Goal: Task Accomplishment & Management: Use online tool/utility

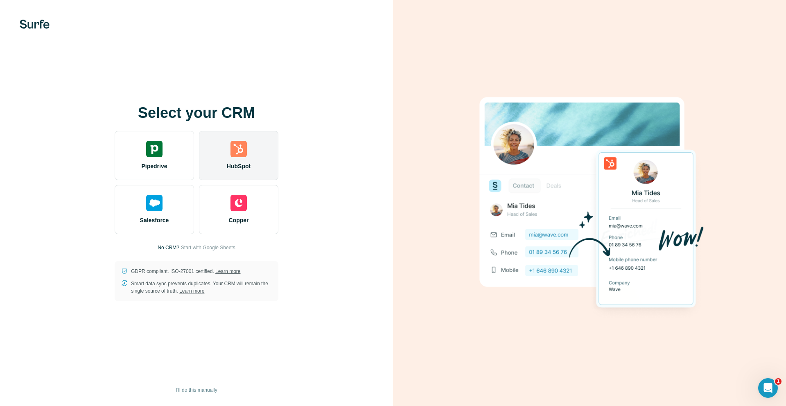
click at [230, 145] on div "HubSpot" at bounding box center [238, 155] width 79 height 49
